Goal: Task Accomplishment & Management: Complete application form

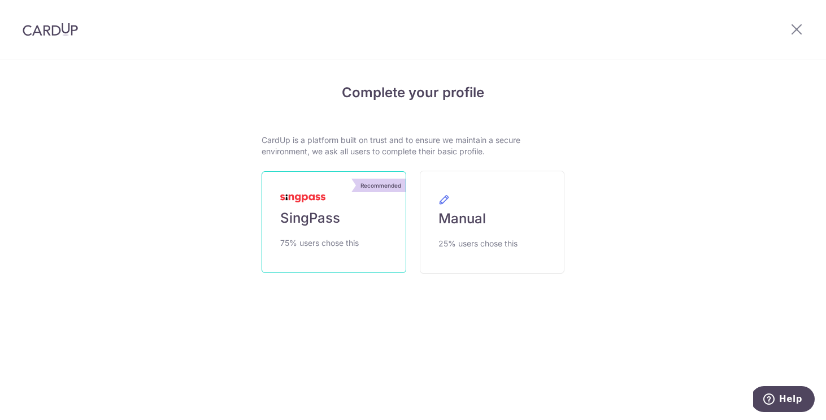
click at [337, 219] on span "SingPass" at bounding box center [310, 218] width 60 height 18
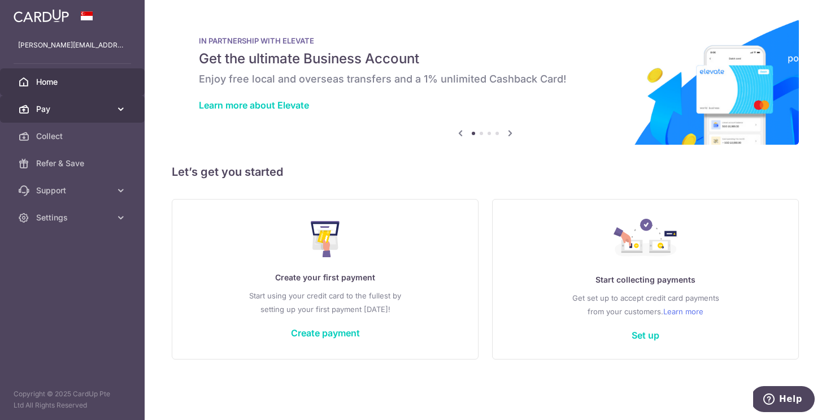
click at [96, 108] on span "Pay" at bounding box center [73, 108] width 75 height 11
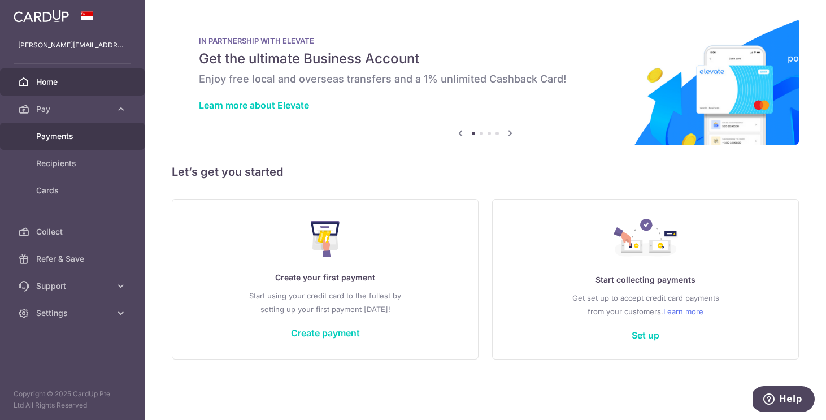
click at [59, 146] on link "Payments" at bounding box center [72, 136] width 145 height 27
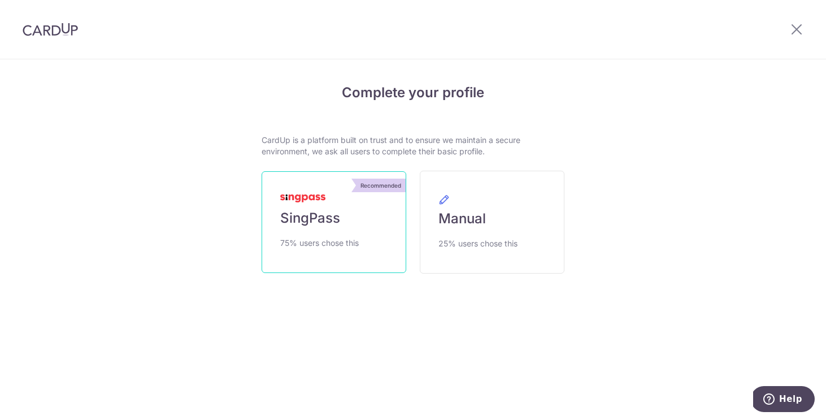
click at [371, 217] on link "Recommended SingPass 75% users chose this" at bounding box center [334, 222] width 145 height 102
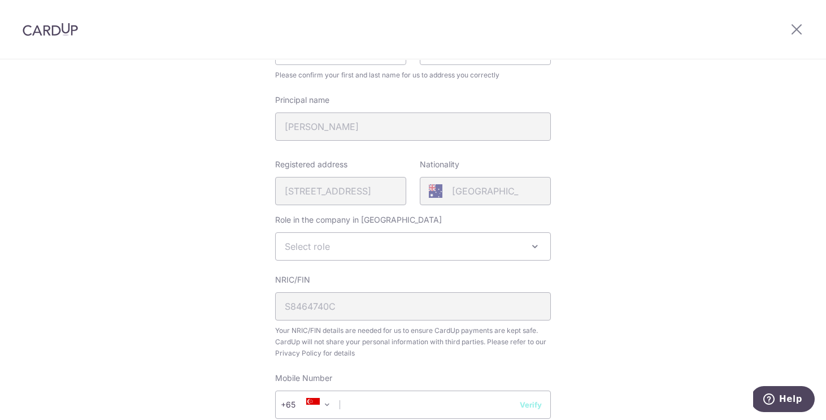
scroll to position [191, 0]
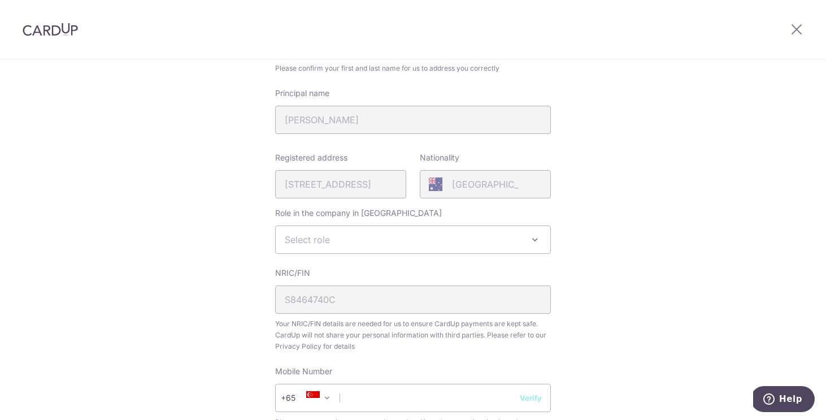
click at [334, 243] on span "Select role" at bounding box center [413, 239] width 274 height 27
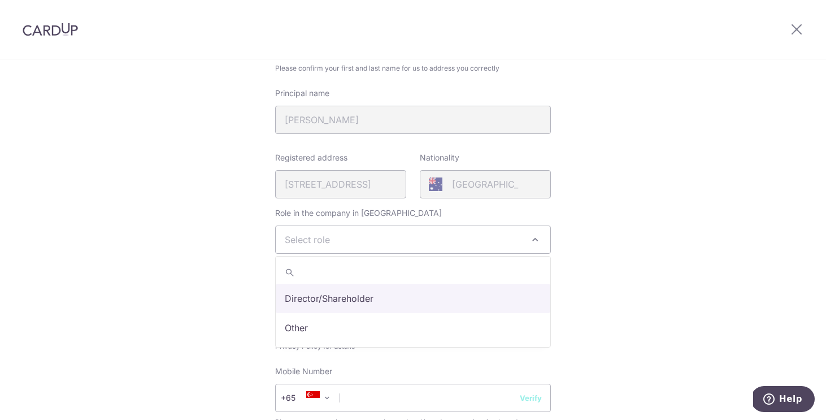
select select "director"
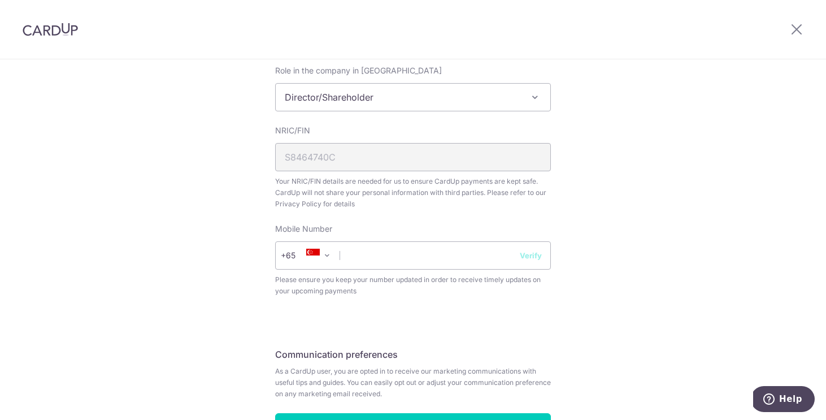
scroll to position [338, 0]
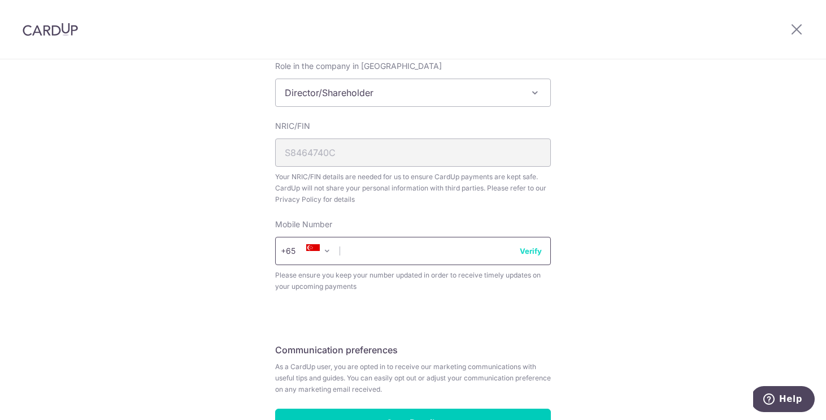
click at [382, 258] on input "text" at bounding box center [413, 251] width 276 height 28
type input "91235035"
click at [541, 253] on button "Verify" at bounding box center [531, 250] width 22 height 11
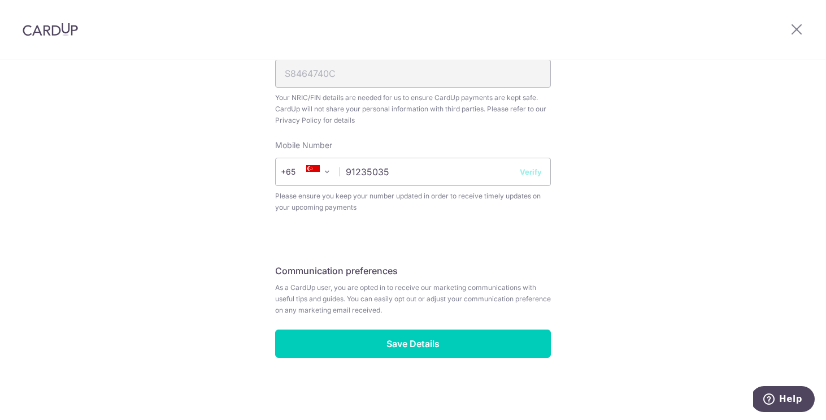
scroll to position [417, 0]
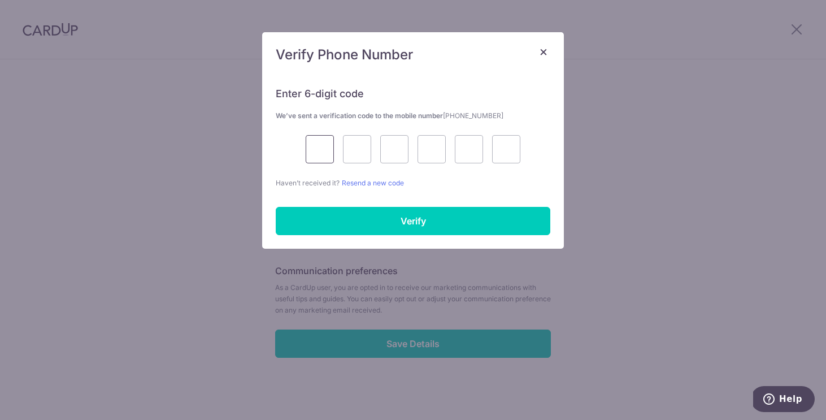
click at [318, 143] on input "text" at bounding box center [320, 149] width 28 height 28
type input "7"
type input "6"
type input "8"
type input "6"
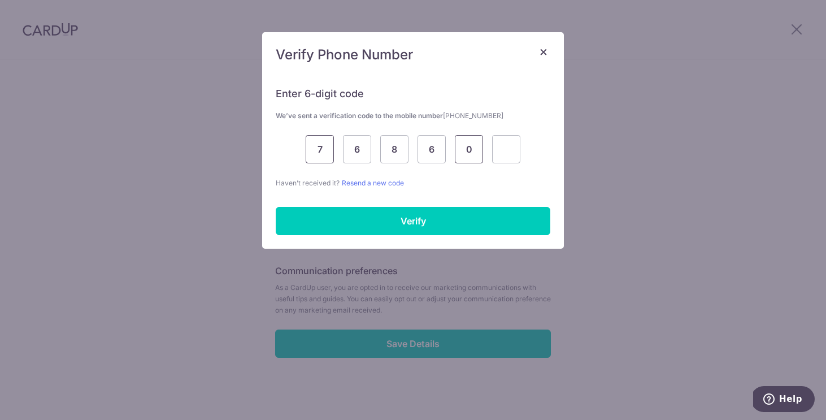
type input "0"
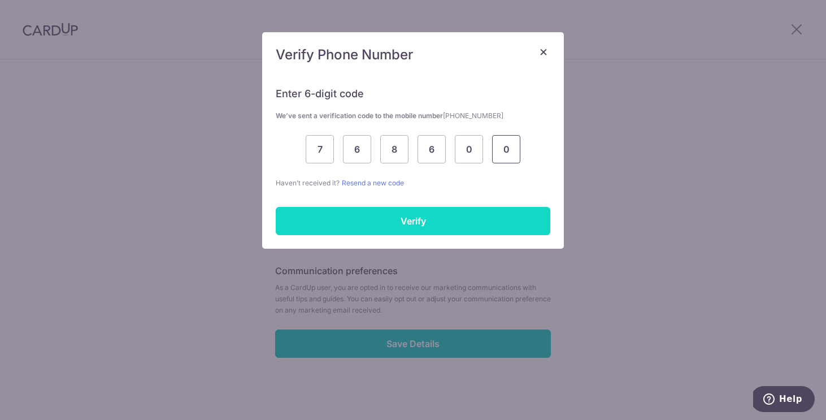
type input "0"
click at [420, 214] on input "Verify" at bounding box center [413, 221] width 274 height 28
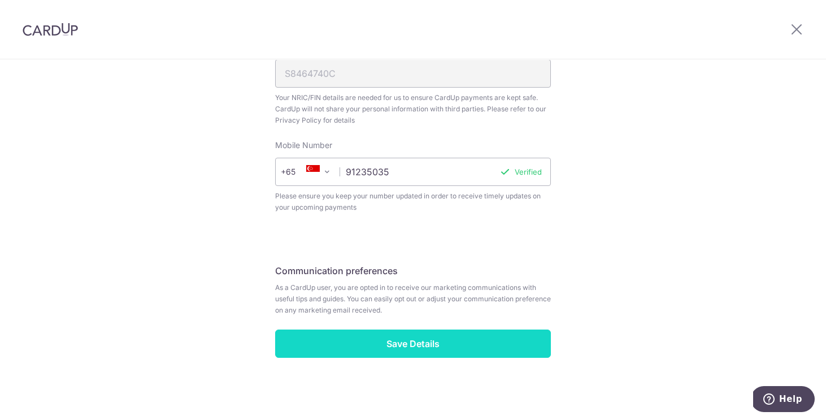
click at [441, 351] on input "Save Details" at bounding box center [413, 343] width 276 height 28
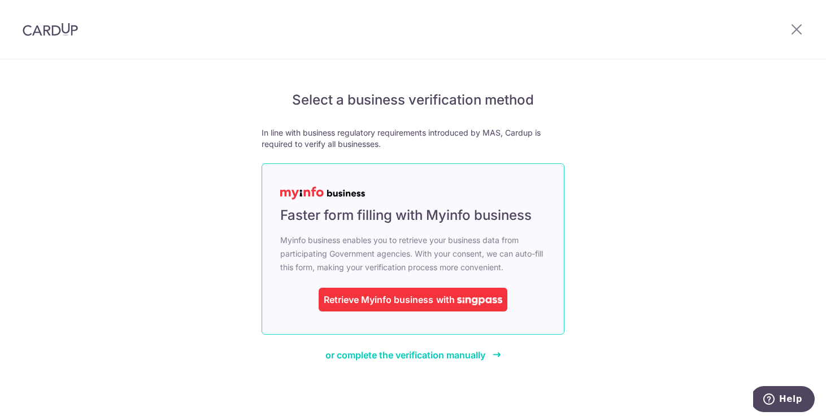
click at [429, 292] on div "Retrieve Myinfo business with" at bounding box center [413, 299] width 189 height 24
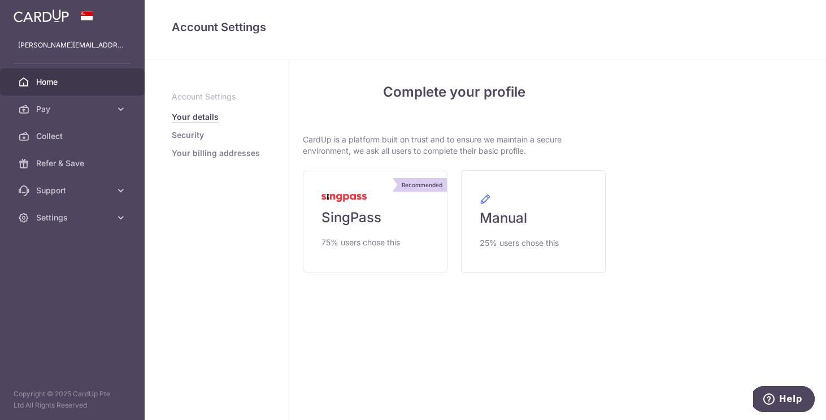
click at [41, 82] on span "Home" at bounding box center [73, 81] width 75 height 11
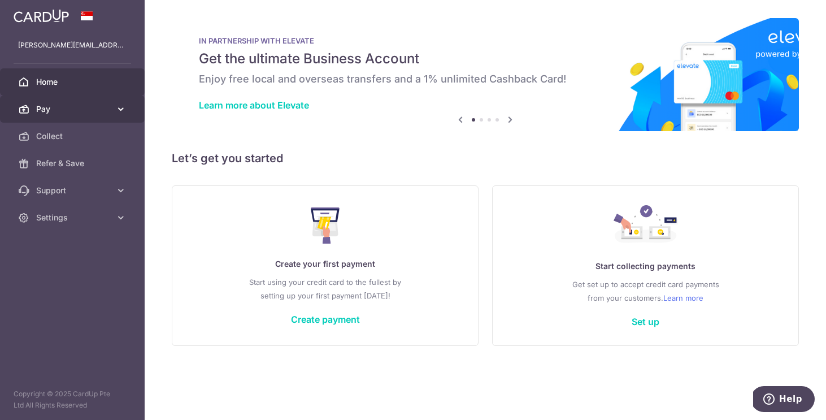
click at [51, 106] on span "Pay" at bounding box center [73, 108] width 75 height 11
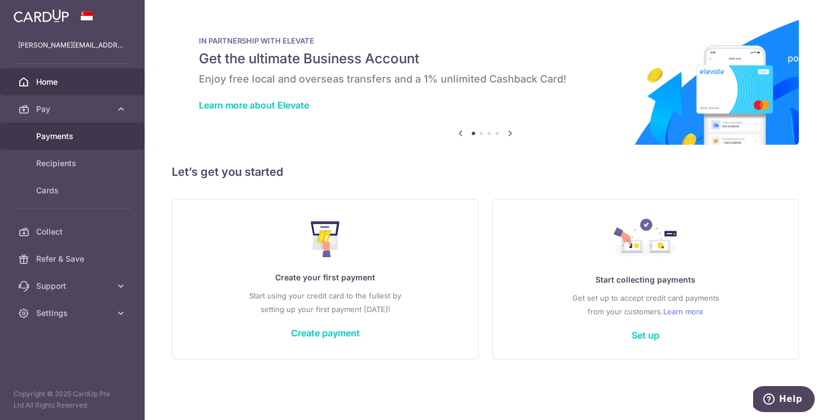
click at [48, 133] on span "Payments" at bounding box center [73, 135] width 75 height 11
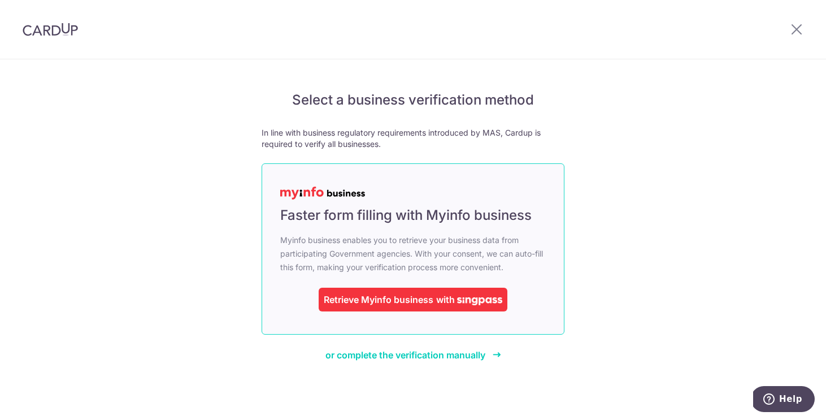
click at [356, 297] on div "Retrieve Myinfo business" at bounding box center [379, 300] width 110 height 14
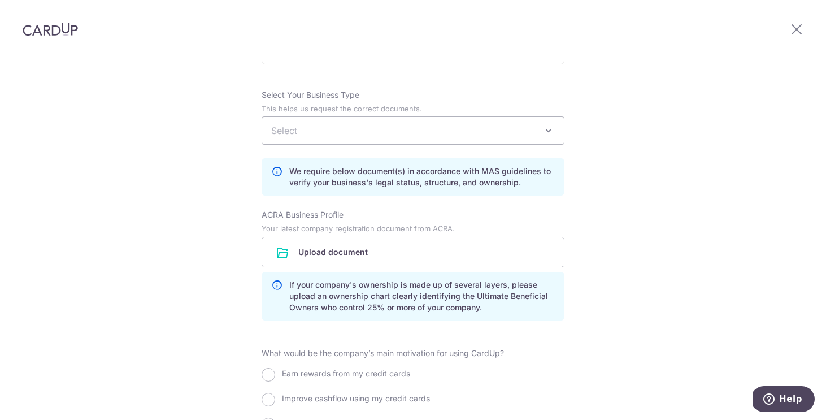
scroll to position [766, 0]
click at [490, 145] on span "Select" at bounding box center [413, 131] width 302 height 27
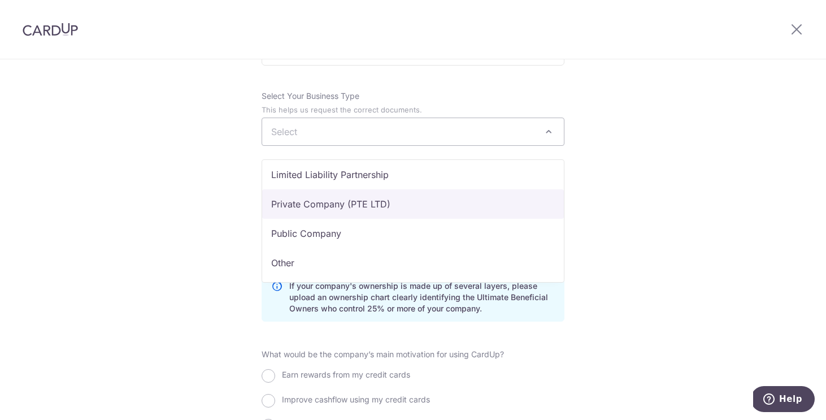
scroll to position [93, 0]
select select "Private Company (PTE LTD)"
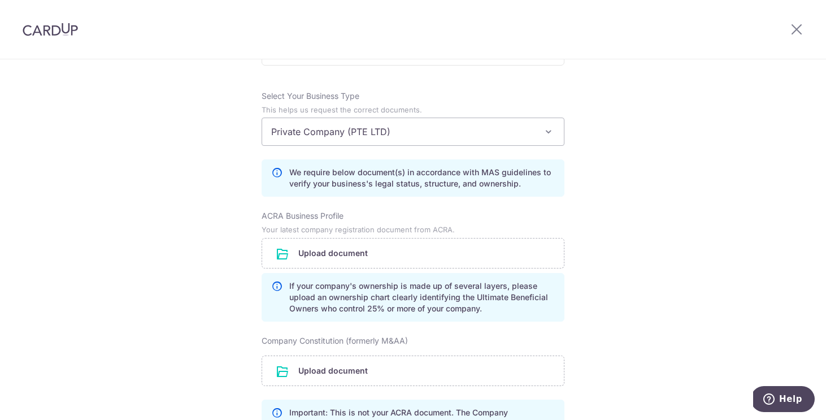
click at [646, 210] on div "Review the company details Company details View all The following details are r…" at bounding box center [413, 75] width 826 height 1565
click at [369, 266] on input "file" at bounding box center [413, 252] width 302 height 29
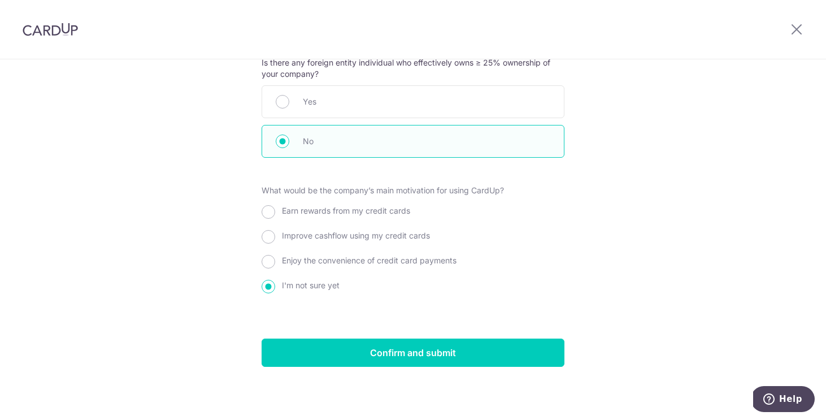
scroll to position [1257, 0]
click at [390, 219] on div "Earn rewards from my credit cards" at bounding box center [413, 213] width 303 height 20
click at [390, 211] on span "Earn rewards from my credit cards" at bounding box center [346, 211] width 128 height 10
click at [275, 211] on input "Earn rewards from my credit cards" at bounding box center [269, 212] width 14 height 14
radio input "true"
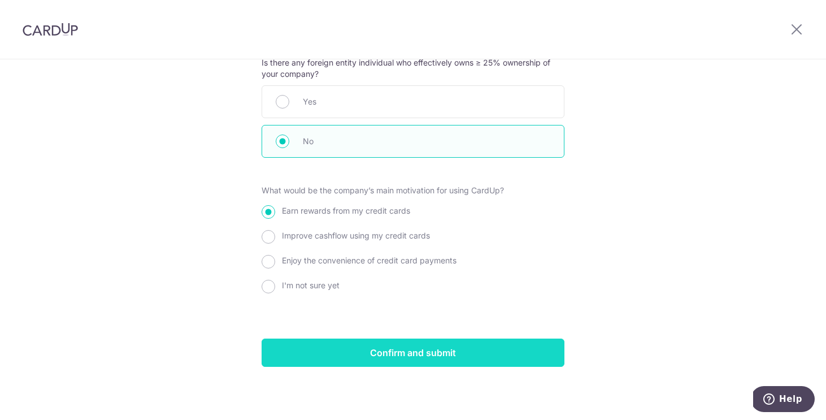
click at [461, 355] on input "Confirm and submit" at bounding box center [413, 352] width 303 height 28
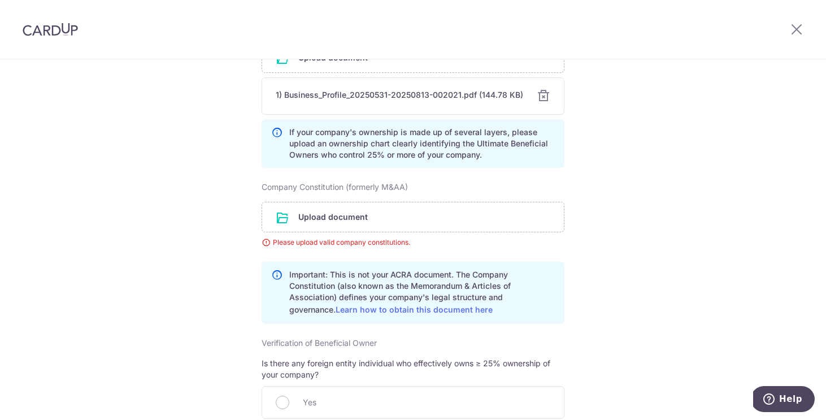
scroll to position [1013, 0]
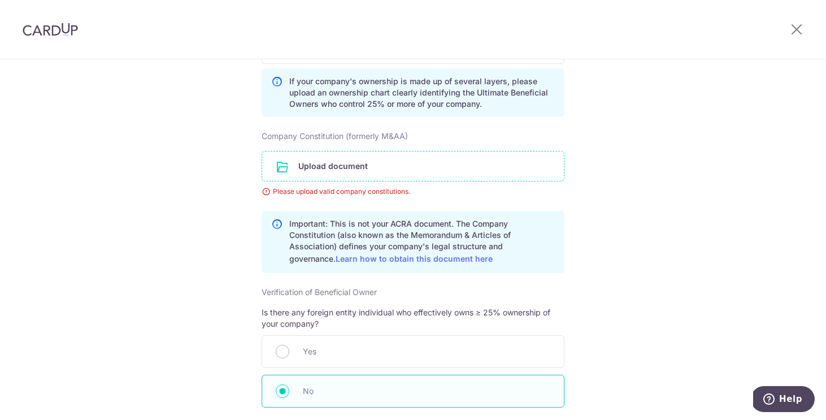
click at [341, 173] on input "file" at bounding box center [413, 165] width 302 height 29
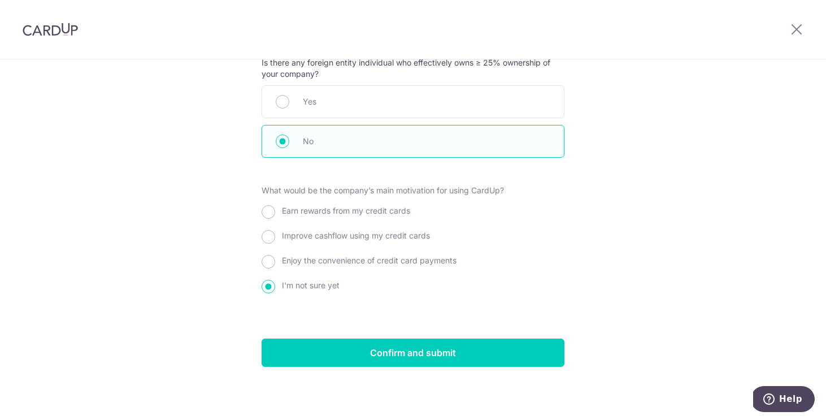
scroll to position [1321, 0]
click at [391, 212] on span "Earn rewards from my credit cards" at bounding box center [346, 211] width 128 height 10
click at [275, 212] on input "Earn rewards from my credit cards" at bounding box center [269, 212] width 14 height 14
radio input "true"
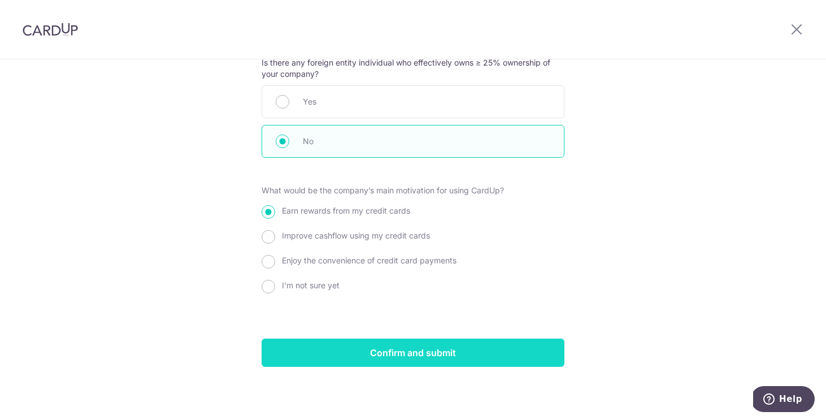
click at [388, 341] on input "Confirm and submit" at bounding box center [413, 352] width 303 height 28
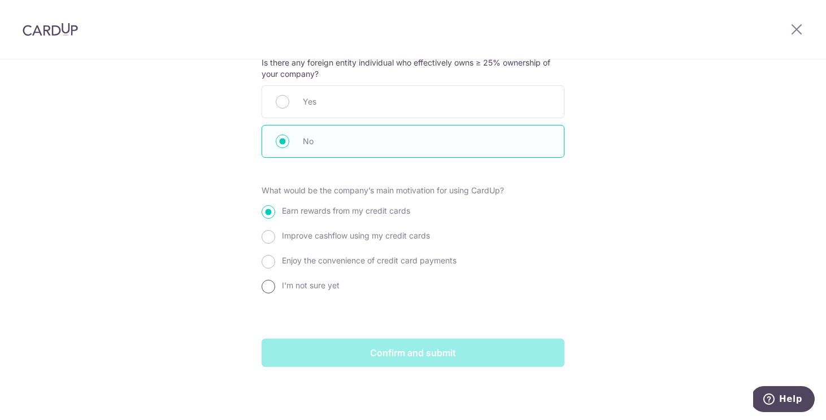
click at [271, 286] on input "I'm not sure yet" at bounding box center [269, 287] width 14 height 14
radio input "true"
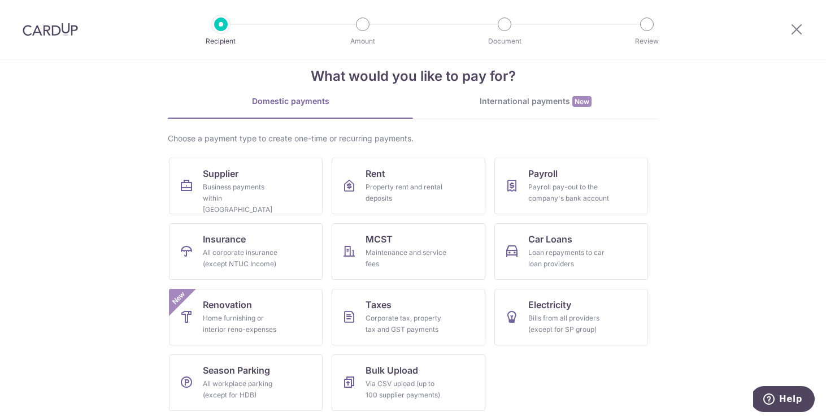
scroll to position [20, 0]
click at [376, 182] on div "Property rent and rental deposits" at bounding box center [405, 192] width 81 height 23
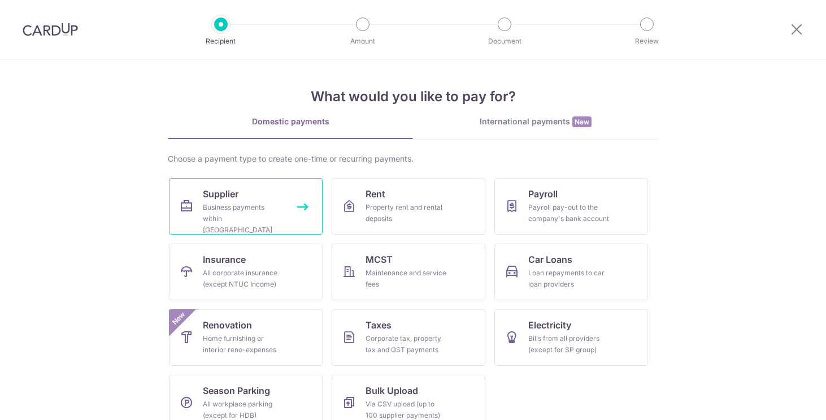
click at [195, 213] on link "Supplier Business payments within [GEOGRAPHIC_DATA]" at bounding box center [246, 206] width 154 height 56
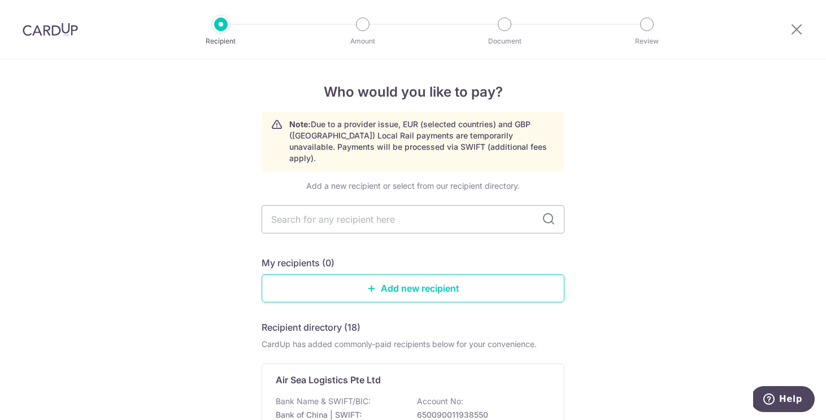
click at [52, 36] on div at bounding box center [50, 29] width 101 height 59
click at [49, 28] on img at bounding box center [50, 30] width 55 height 14
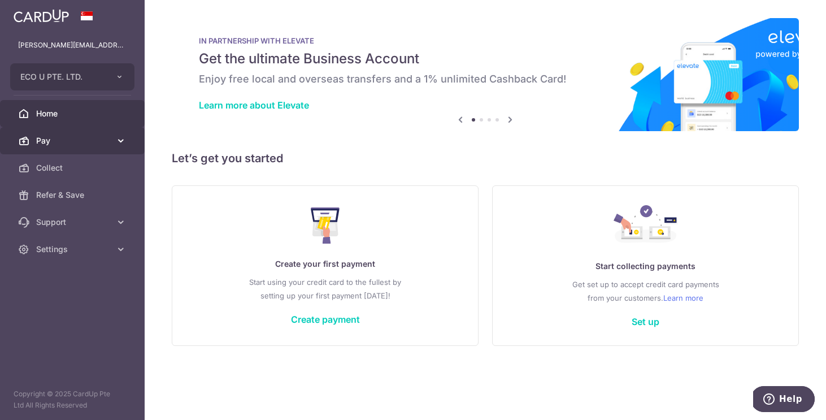
click at [72, 134] on link "Pay" at bounding box center [72, 140] width 145 height 27
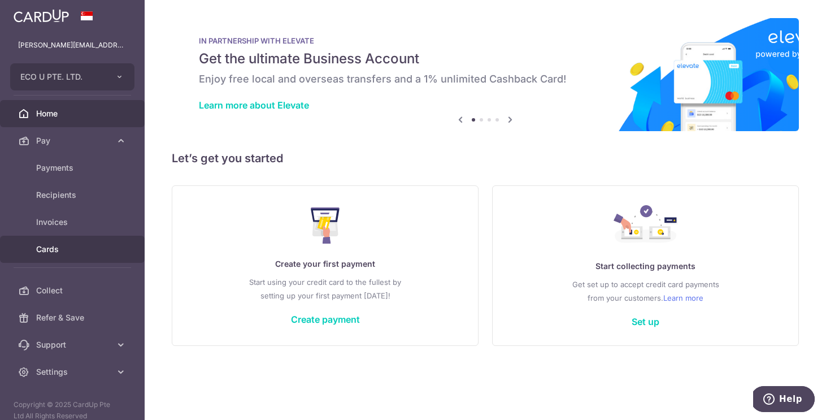
click at [53, 247] on span "Cards" at bounding box center [73, 248] width 75 height 11
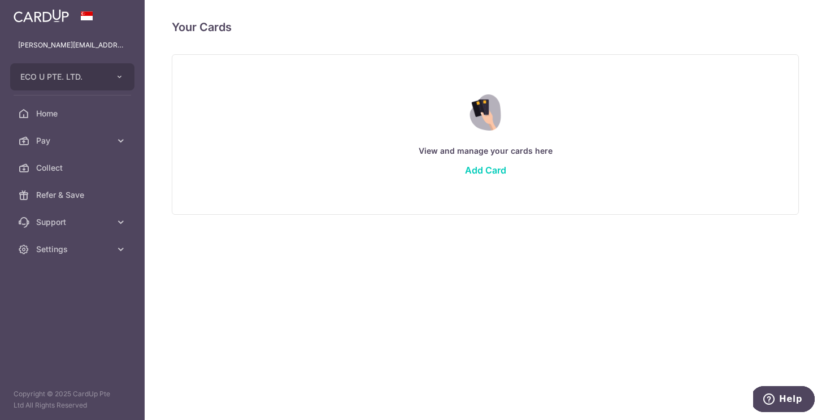
click at [50, 11] on img at bounding box center [41, 16] width 55 height 14
